Goal: Use online tool/utility: Utilize a website feature to perform a specific function

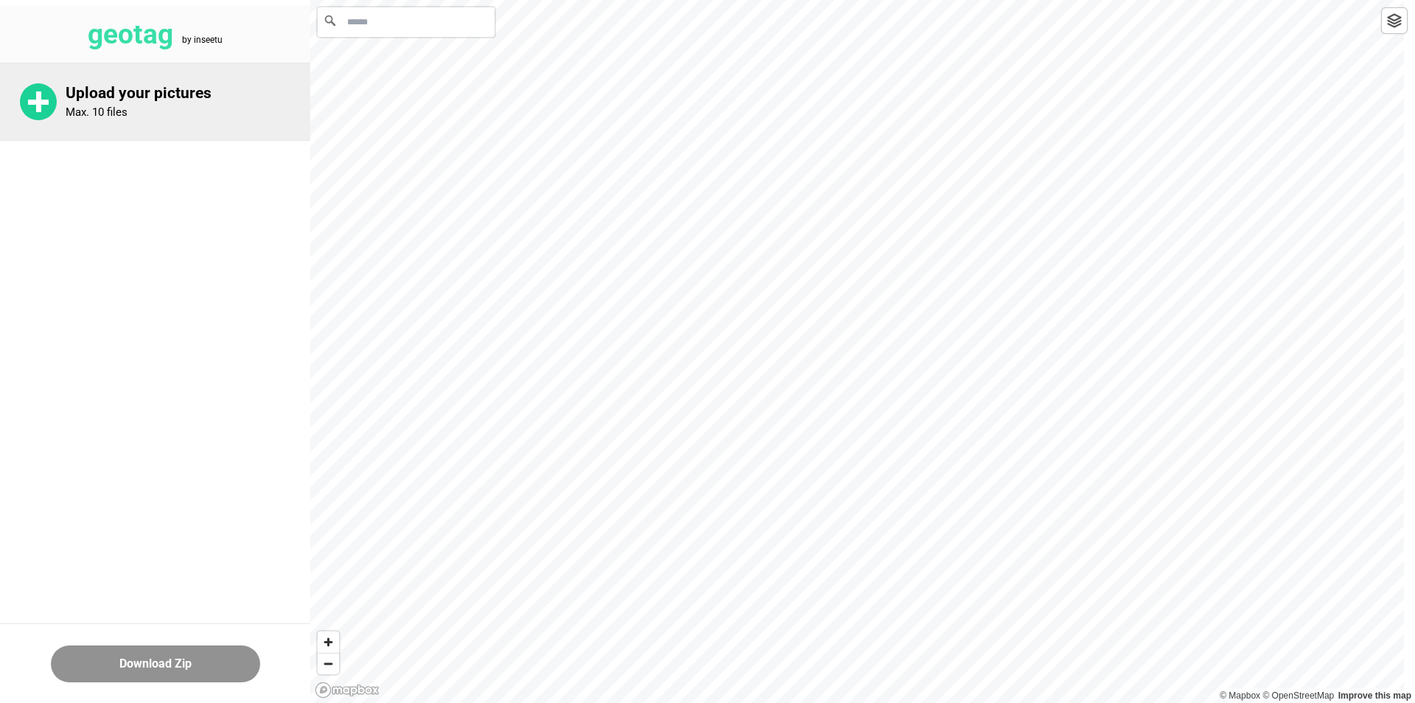
click at [39, 102] on rect at bounding box center [38, 102] width 21 height 5
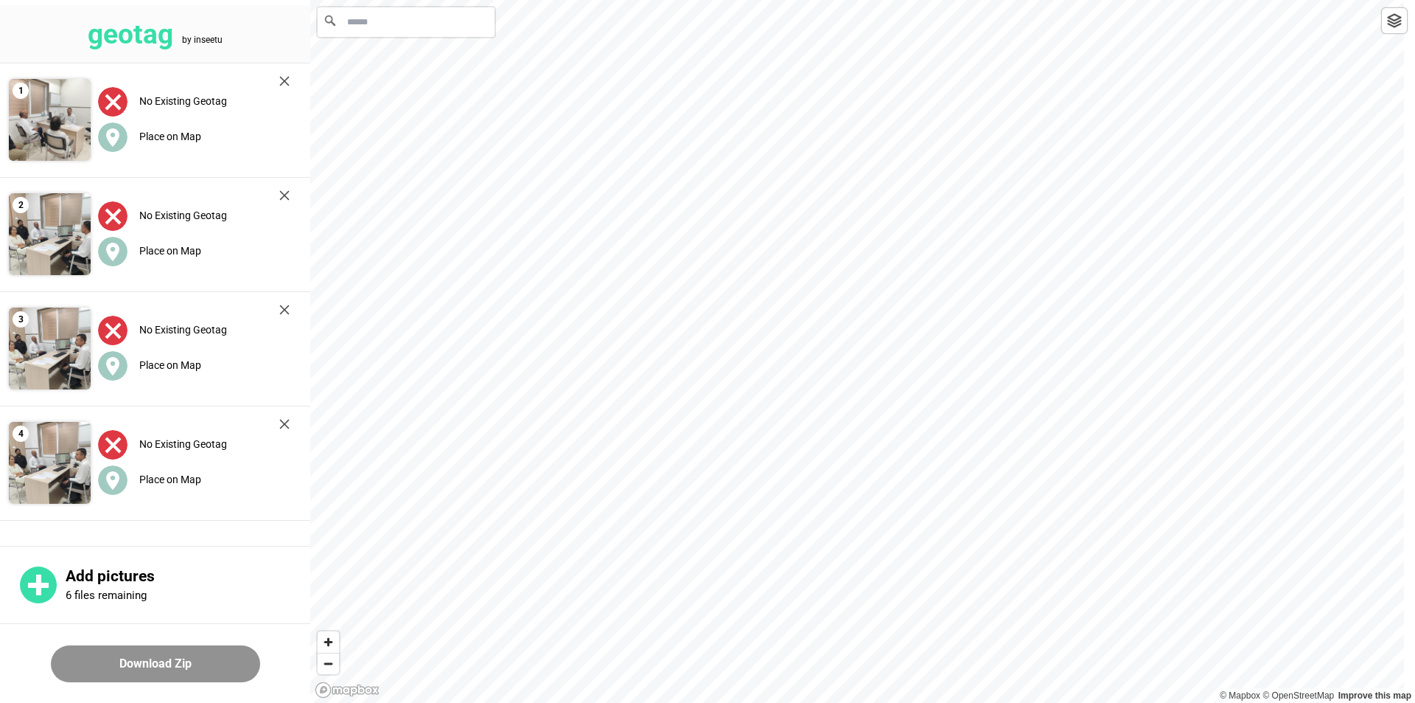
click at [425, 27] on input "Search" at bounding box center [406, 21] width 177 height 29
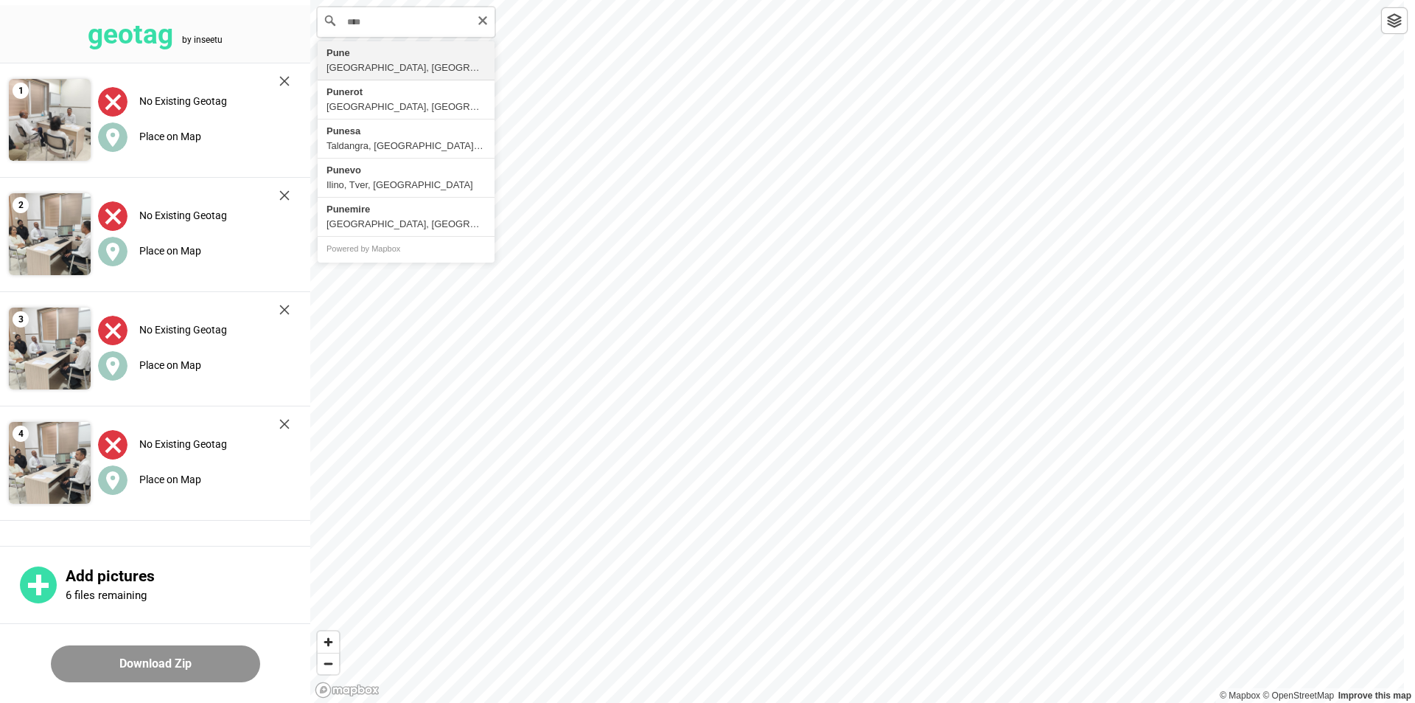
type input "**********"
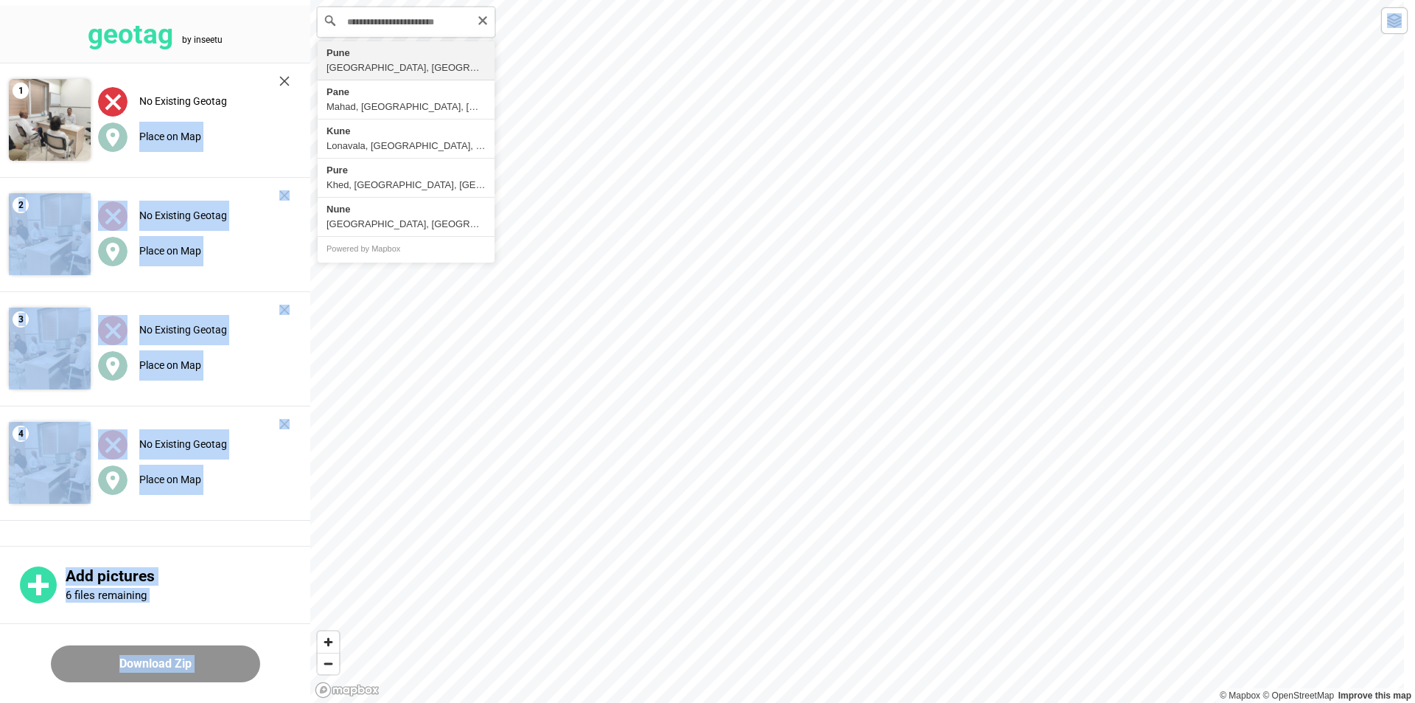
click at [857, 0] on div "**********" at bounding box center [707, 0] width 1415 height 0
click at [156, 130] on label "Place on Map" at bounding box center [170, 136] width 62 height 12
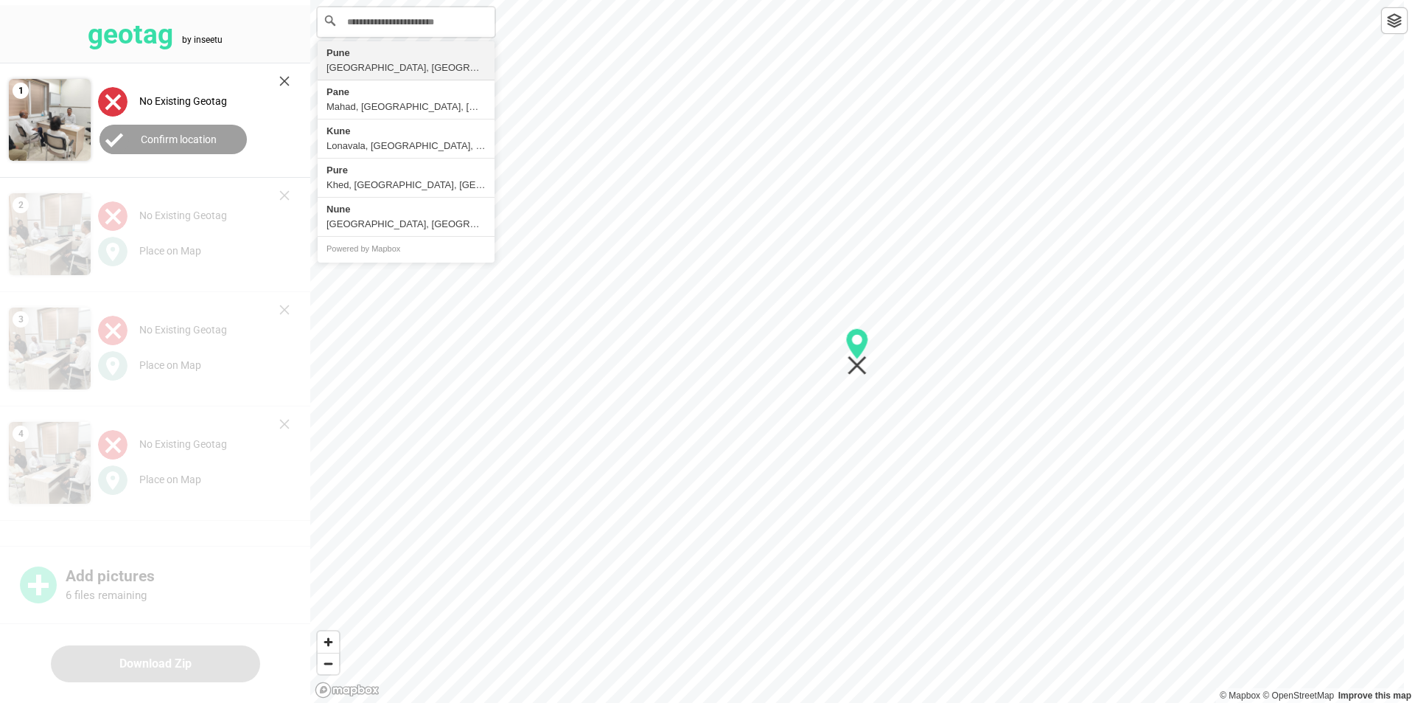
click at [181, 137] on label "Confirm location" at bounding box center [179, 139] width 76 height 12
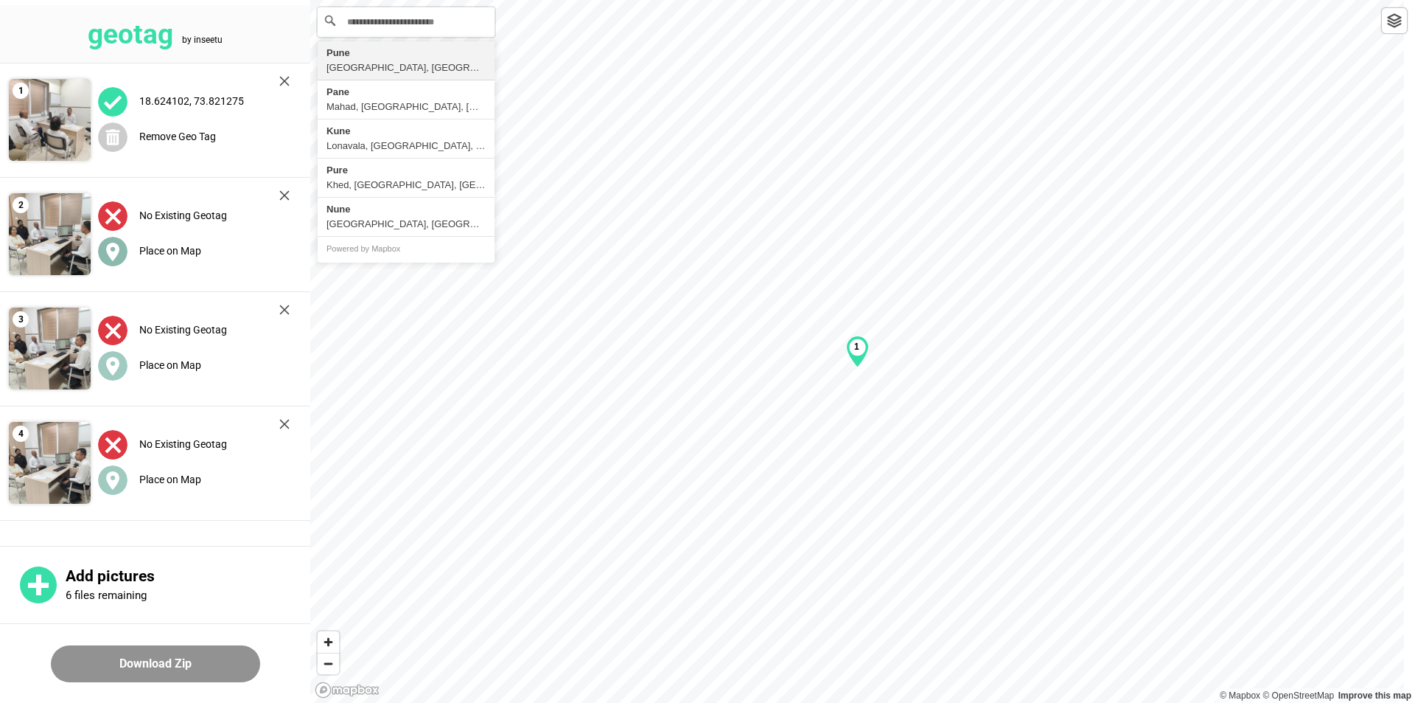
click at [171, 251] on label "Place on Map" at bounding box center [170, 251] width 62 height 12
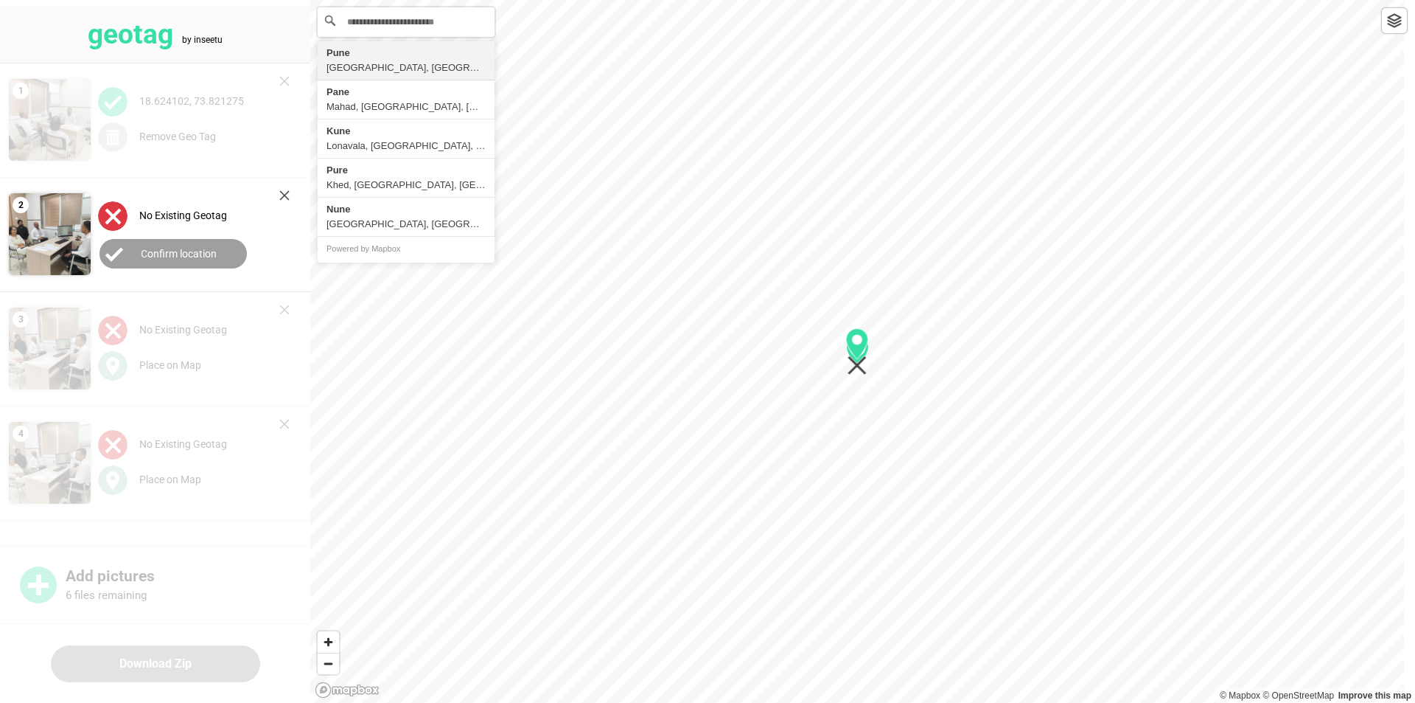
click at [171, 251] on label "Confirm location" at bounding box center [179, 254] width 76 height 12
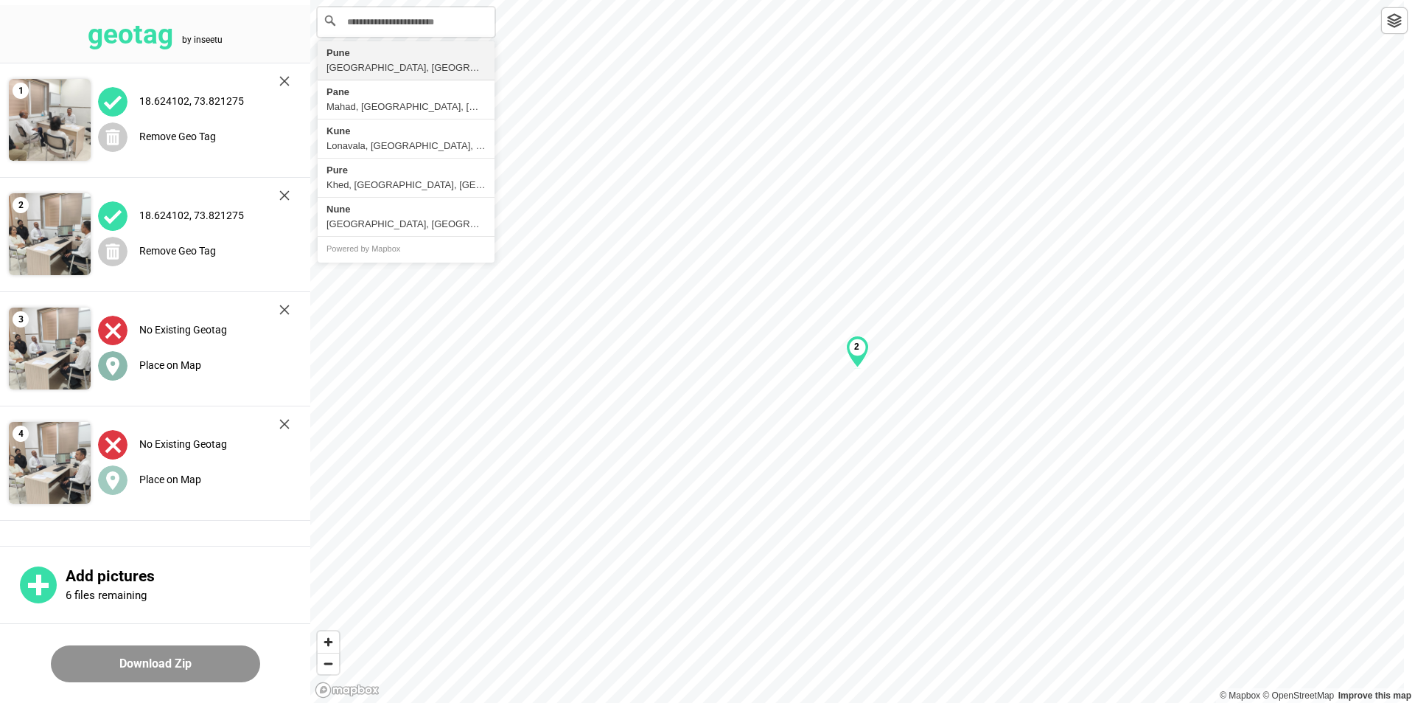
click at [175, 360] on label "Place on Map" at bounding box center [170, 365] width 62 height 12
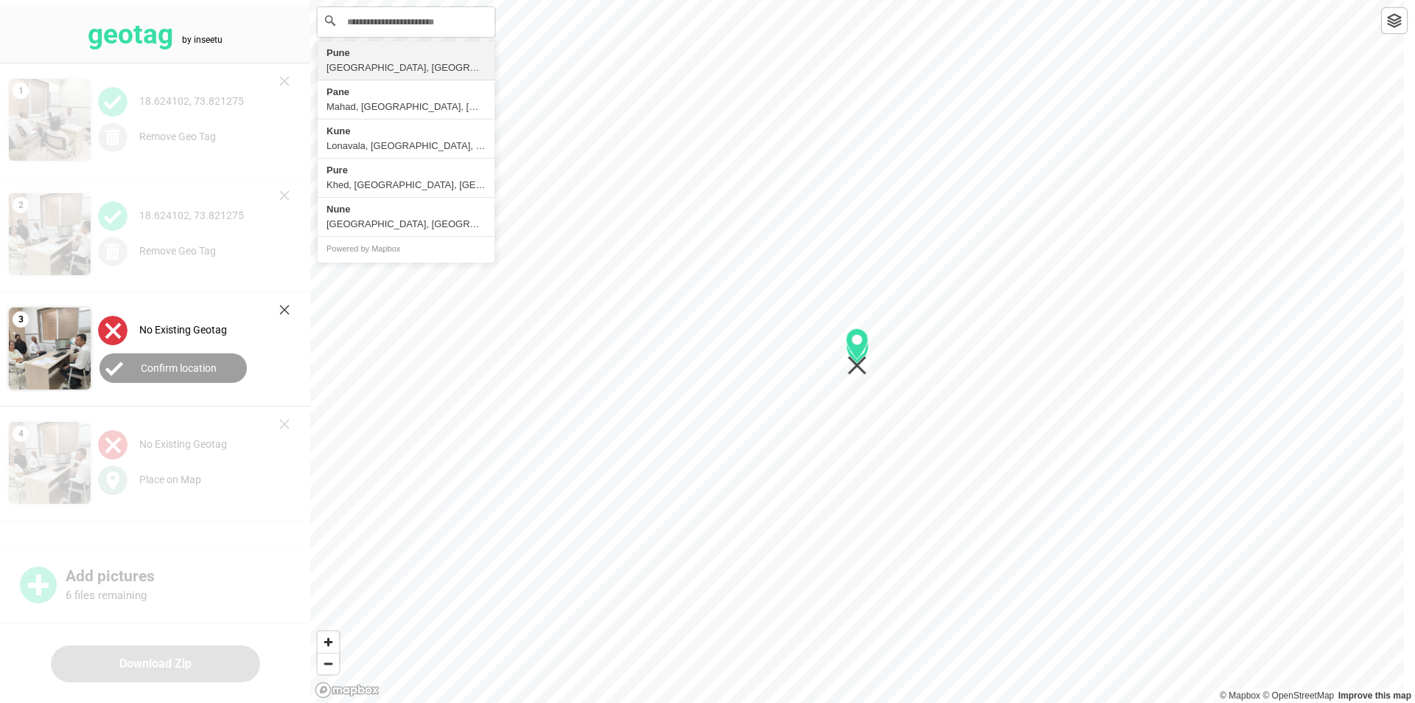
click at [176, 372] on button "Confirm location" at bounding box center [173, 367] width 147 height 29
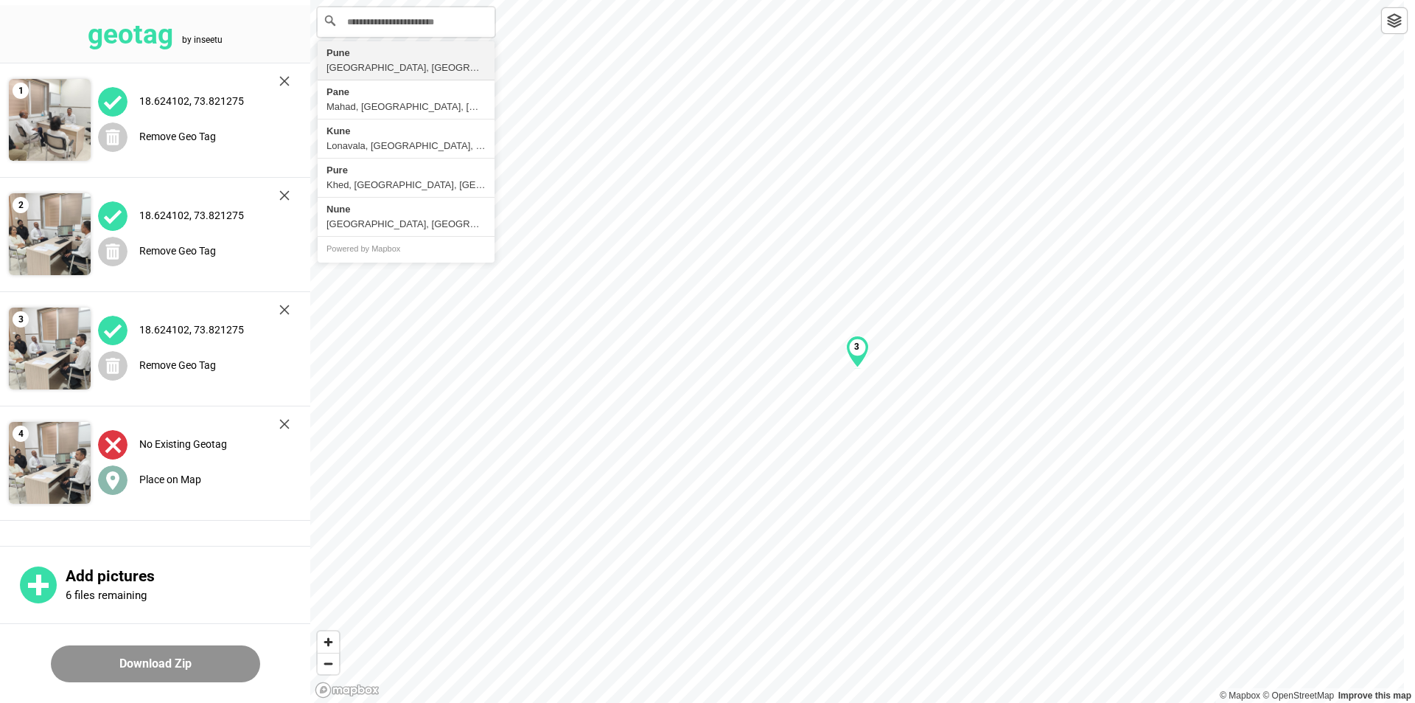
click at [168, 474] on label "Place on Map" at bounding box center [170, 479] width 62 height 12
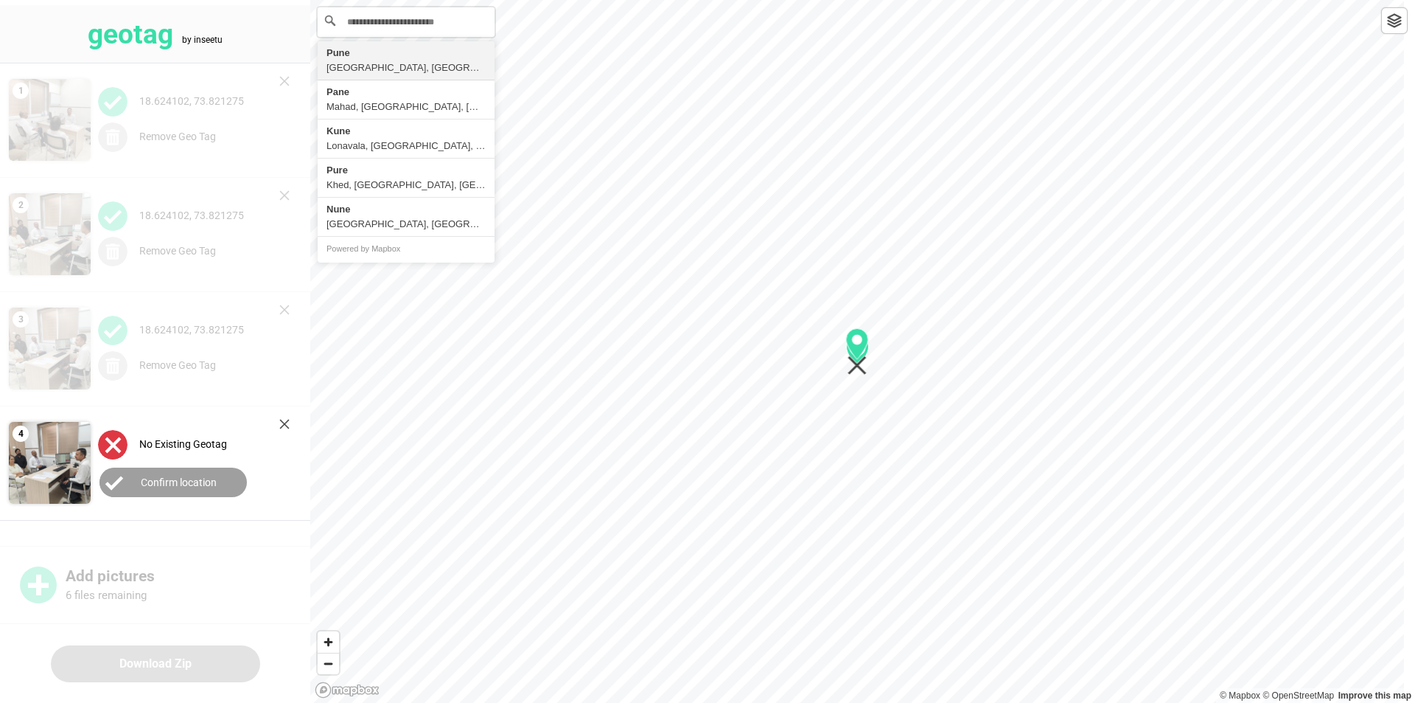
click at [169, 474] on button "Confirm location" at bounding box center [173, 481] width 147 height 29
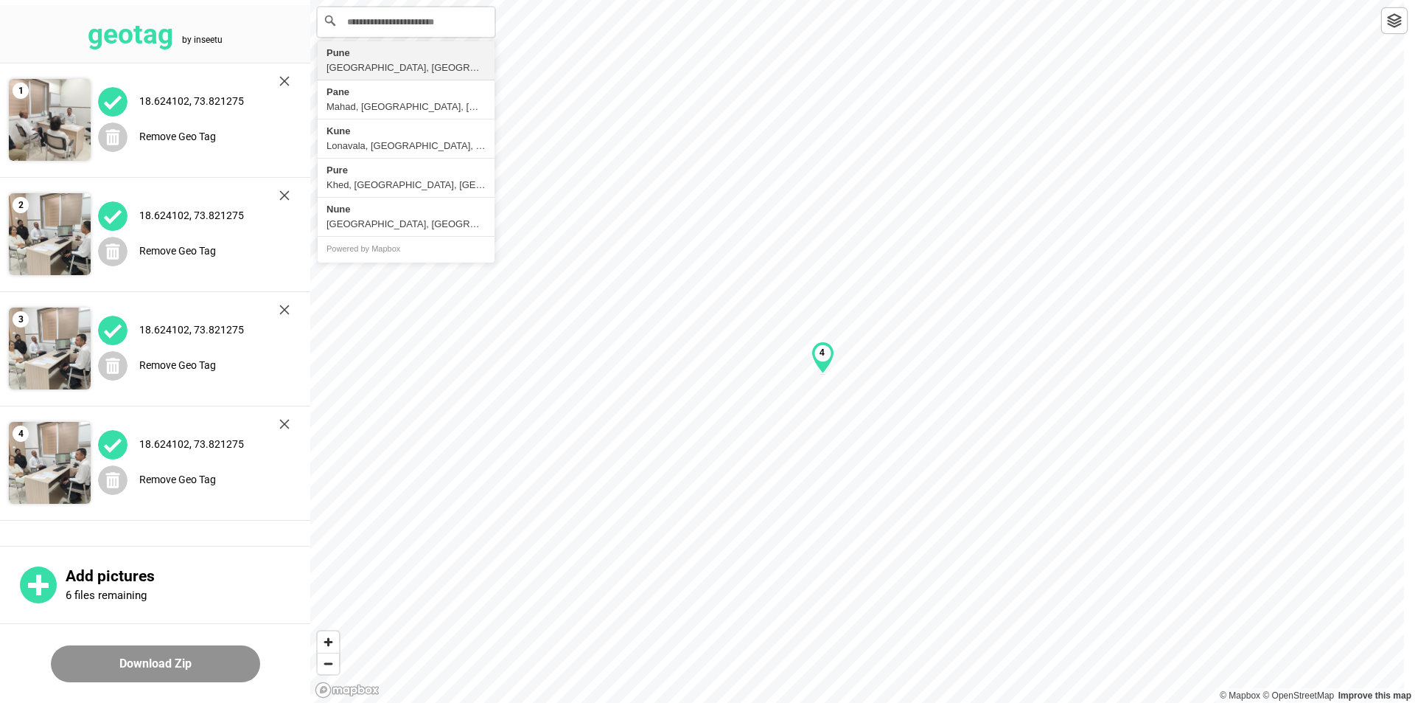
click at [153, 663] on button "Download Zip" at bounding box center [155, 663] width 209 height 37
click at [818, 360] on div "4" at bounding box center [823, 357] width 23 height 32
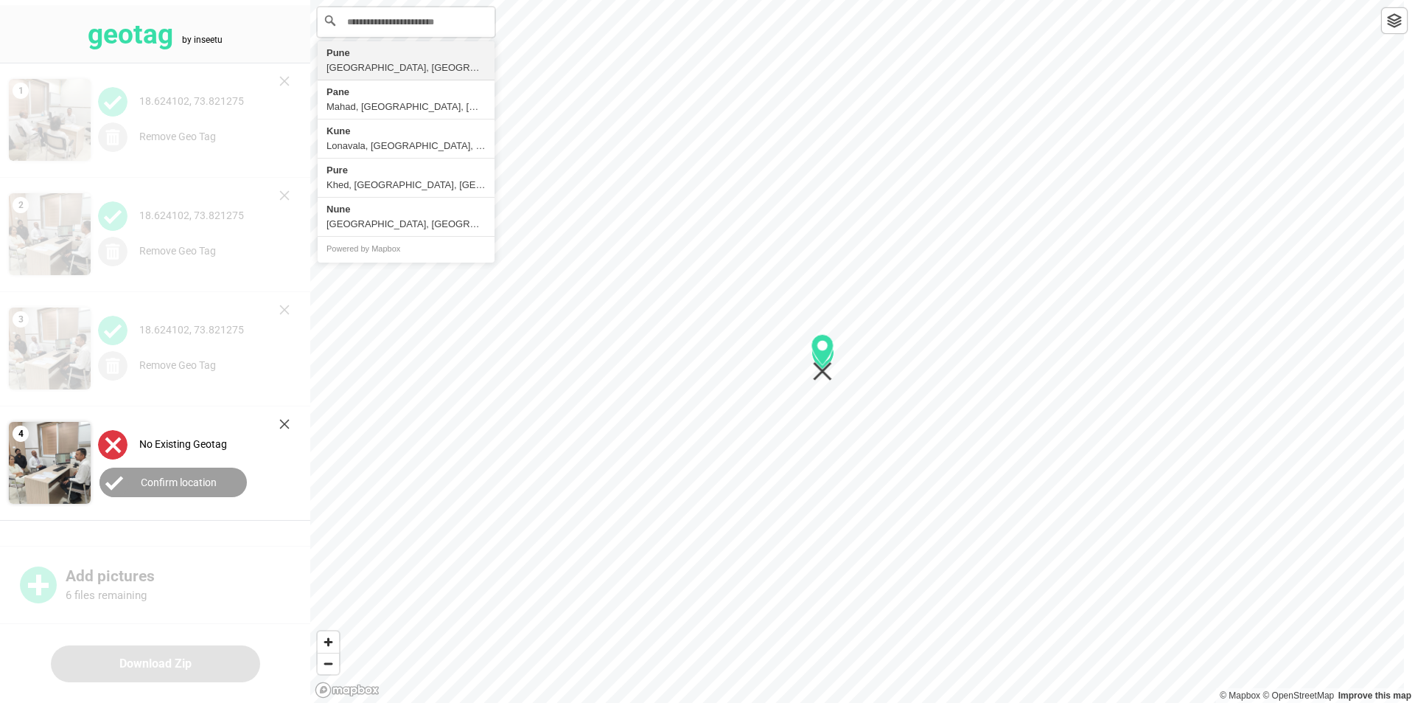
click at [818, 360] on icon "Map marker" at bounding box center [823, 349] width 22 height 31
click at [153, 473] on button "Confirm location" at bounding box center [173, 481] width 147 height 29
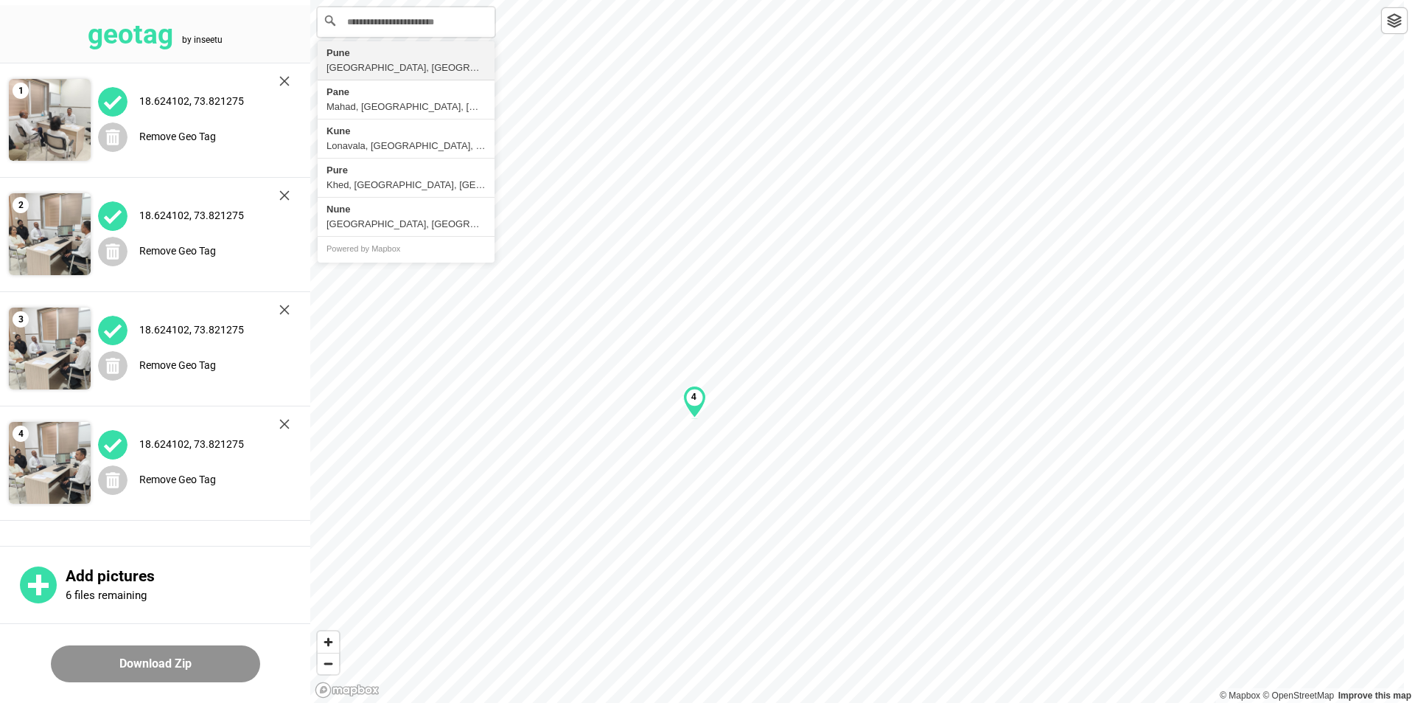
click at [107, 441] on img at bounding box center [112, 444] width 29 height 29
click at [41, 453] on img at bounding box center [50, 463] width 82 height 82
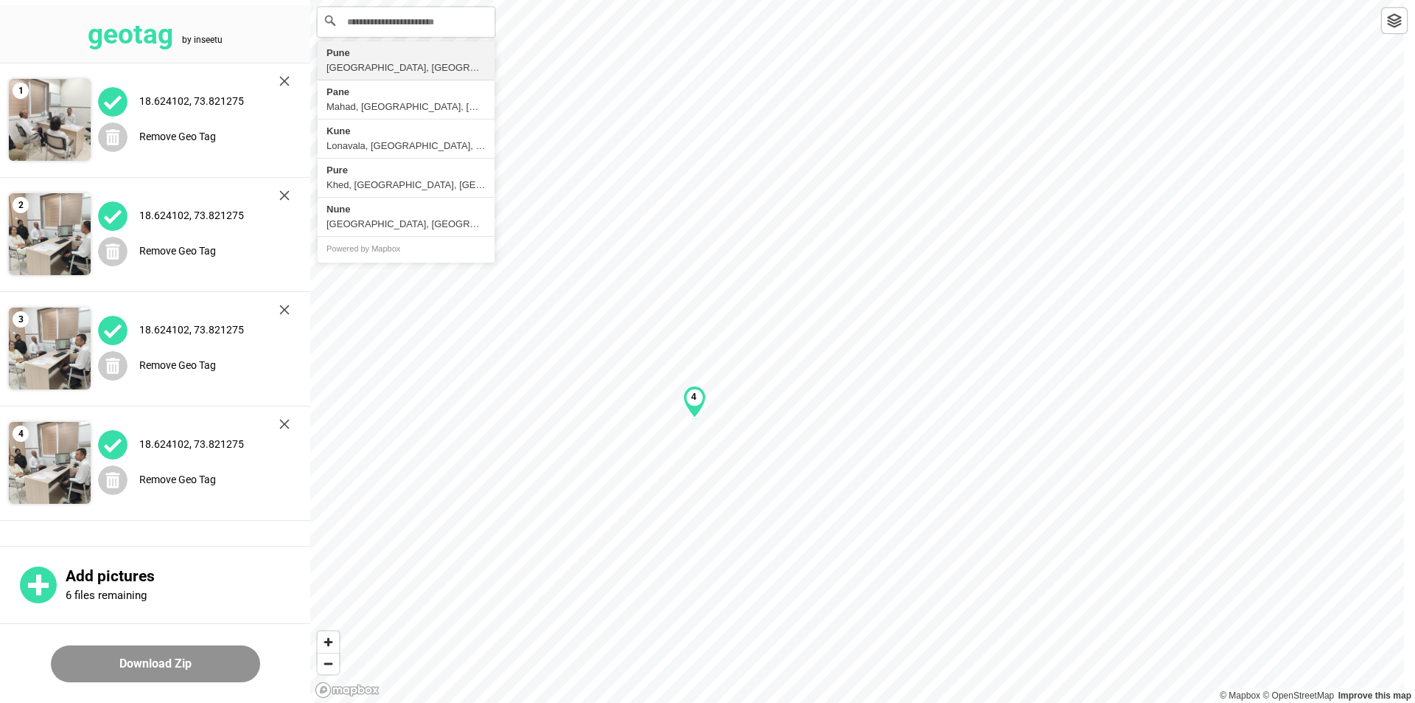
click at [41, 453] on img at bounding box center [50, 463] width 82 height 82
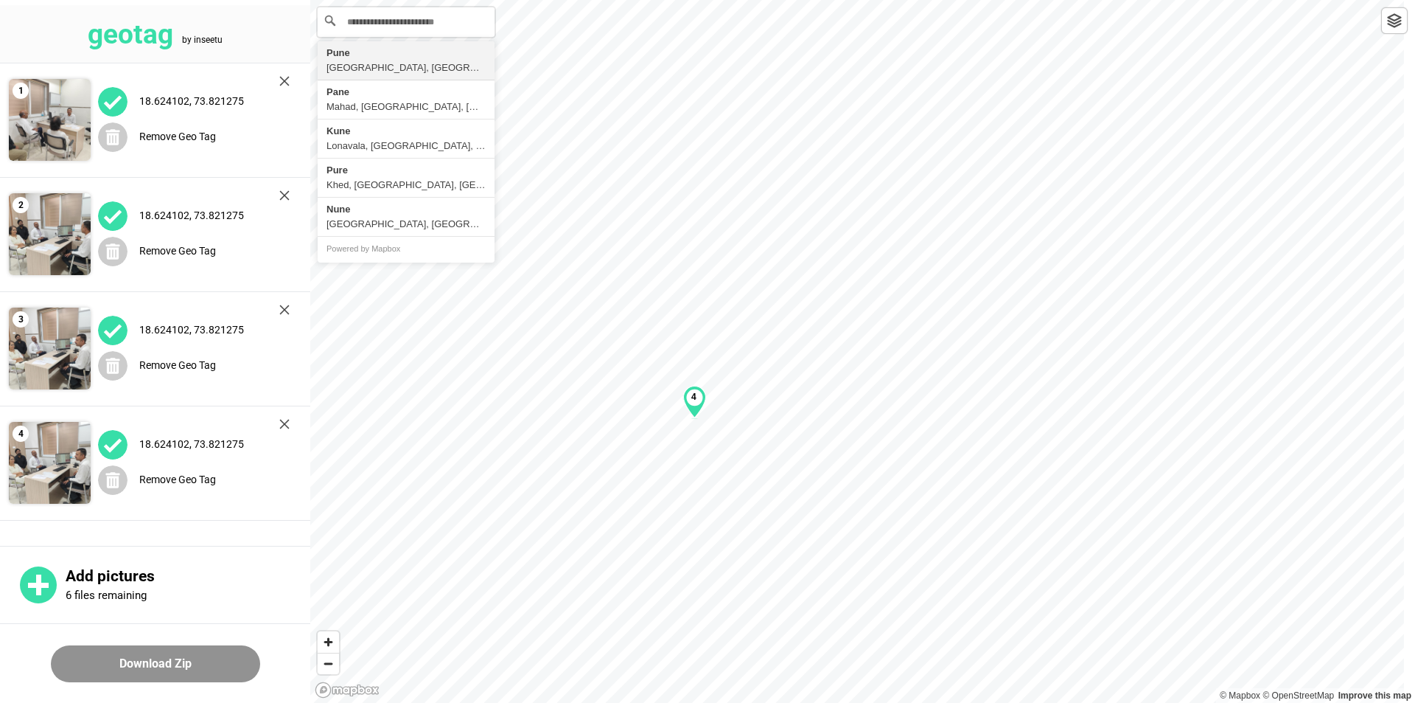
click at [41, 453] on img at bounding box center [50, 463] width 82 height 82
